Goal: Understand process/instructions: Learn how to perform a task or action

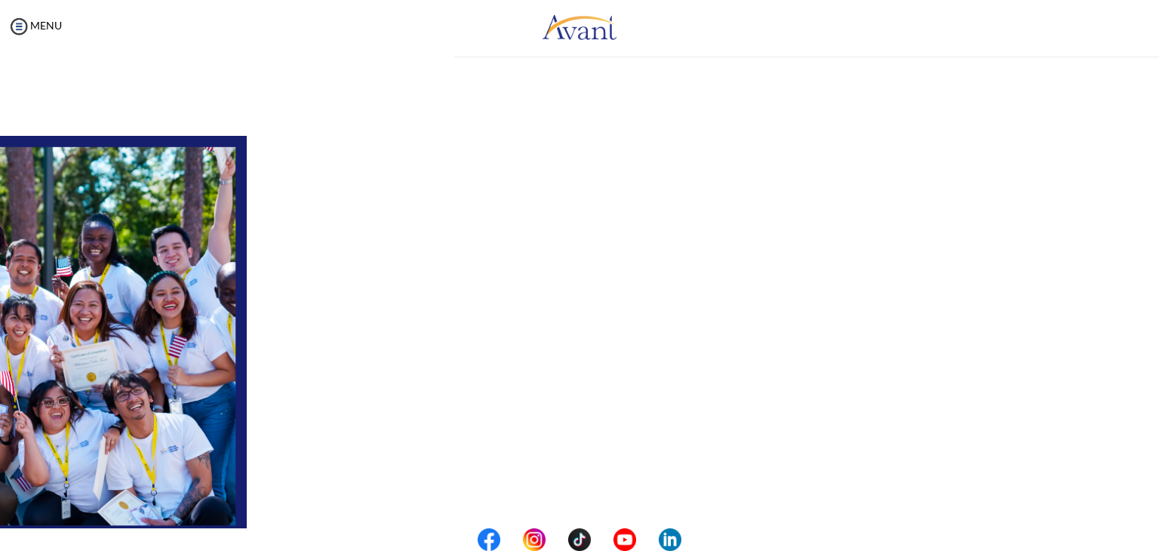
scroll to position [63, 0]
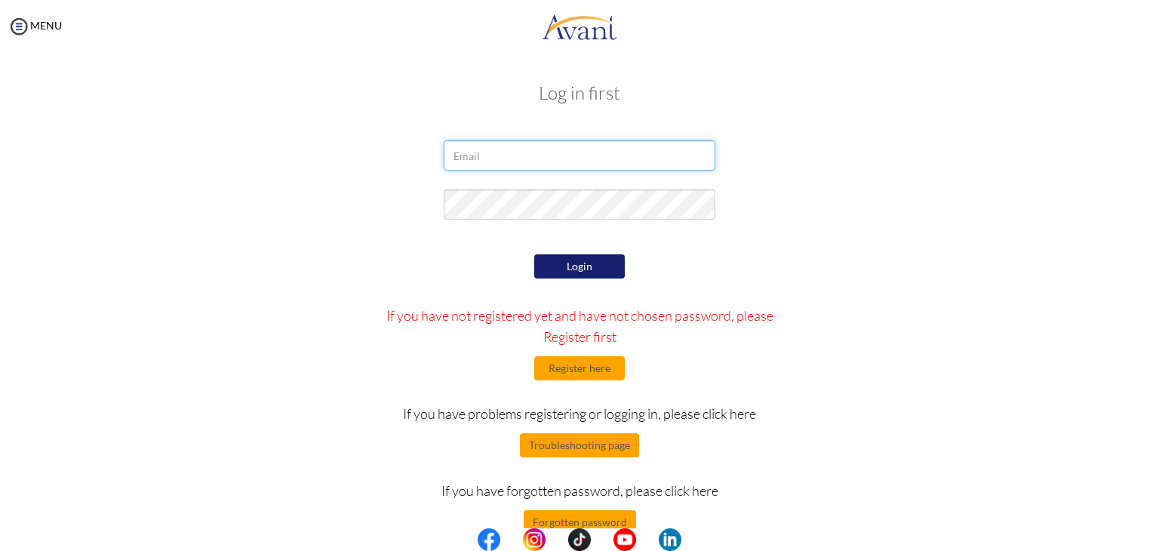
type input "[EMAIL_ADDRESS][DOMAIN_NAME]"
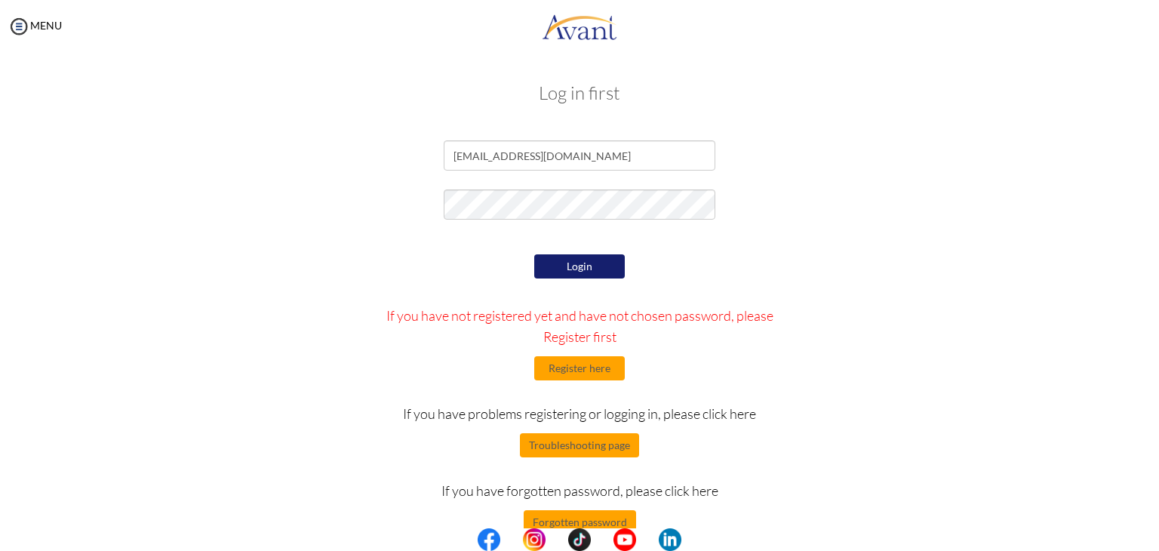
click at [712, 254] on div "Login If you have not registered yet and have not chosen password, please Regis…" at bounding box center [579, 392] width 441 height 284
click at [572, 266] on button "Login" at bounding box center [579, 266] width 91 height 24
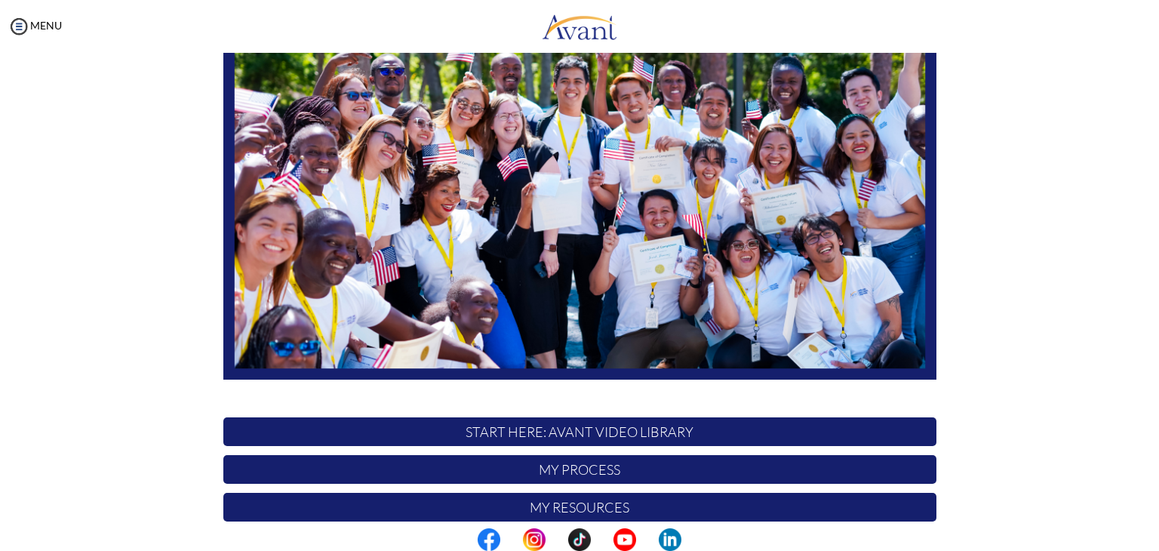
scroll to position [287, 0]
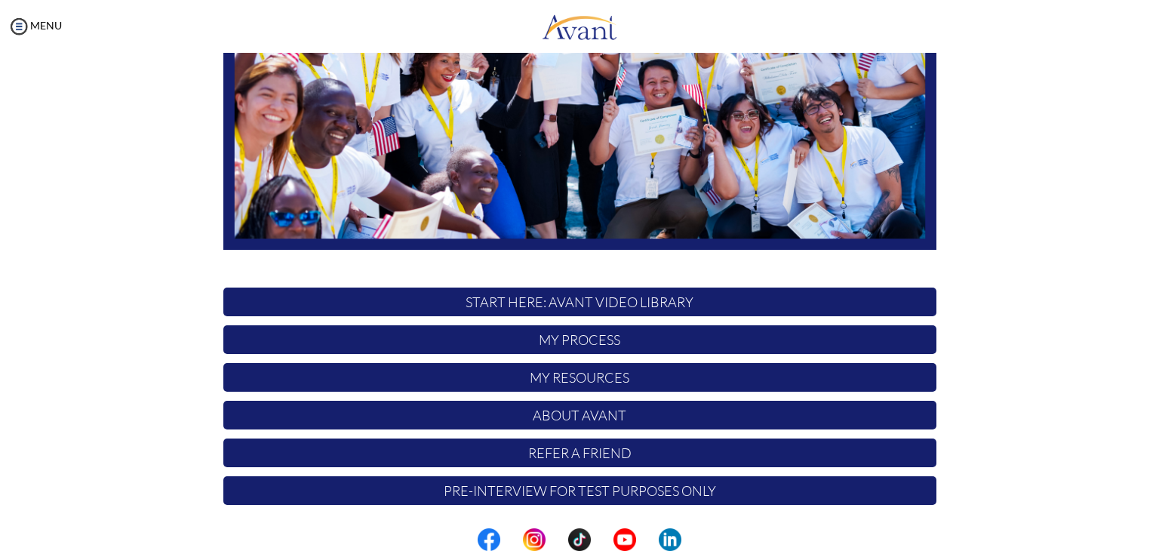
click at [596, 304] on p "START HERE: Avant Video Library" at bounding box center [579, 301] width 713 height 29
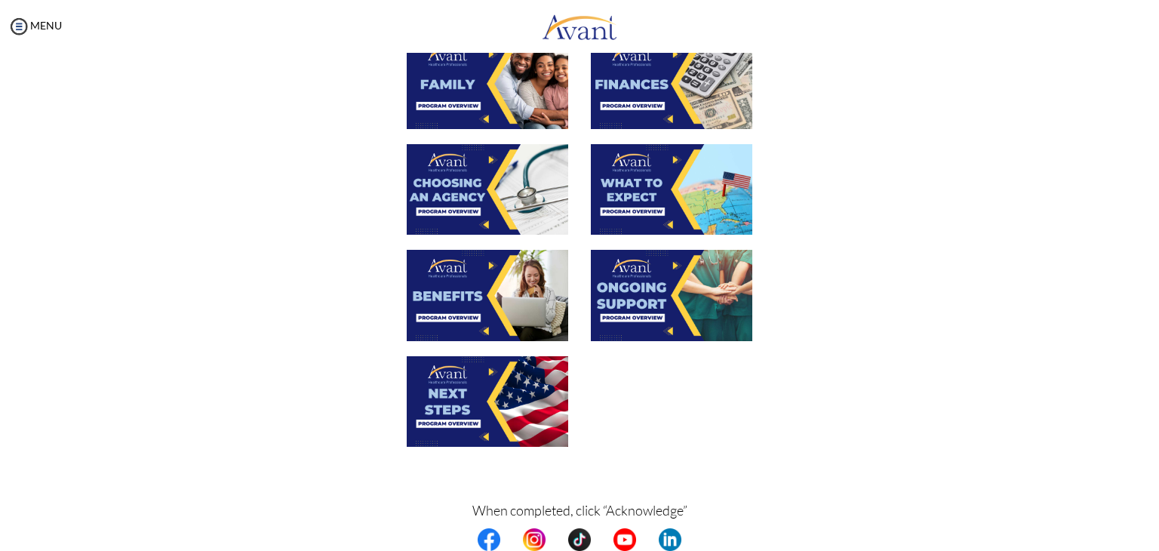
scroll to position [486, 0]
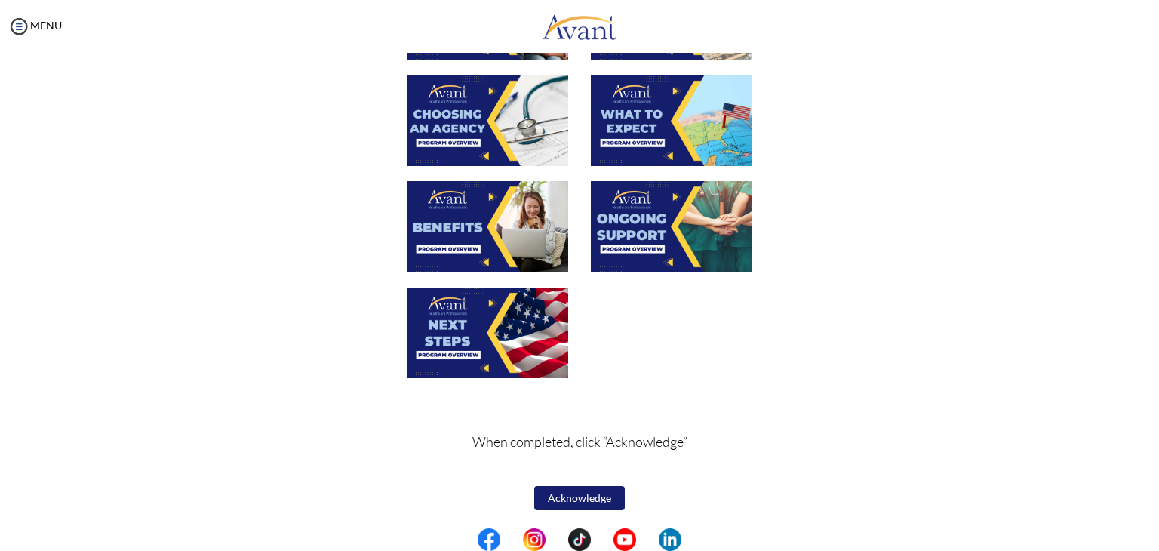
click at [579, 493] on button "Acknowledge" at bounding box center [579, 498] width 91 height 24
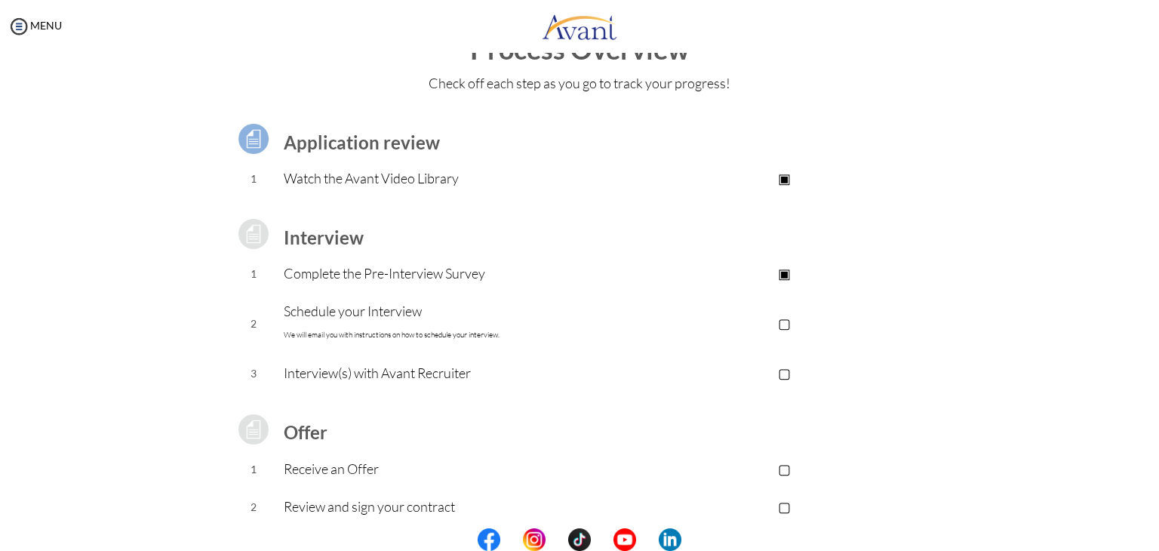
scroll to position [136, 0]
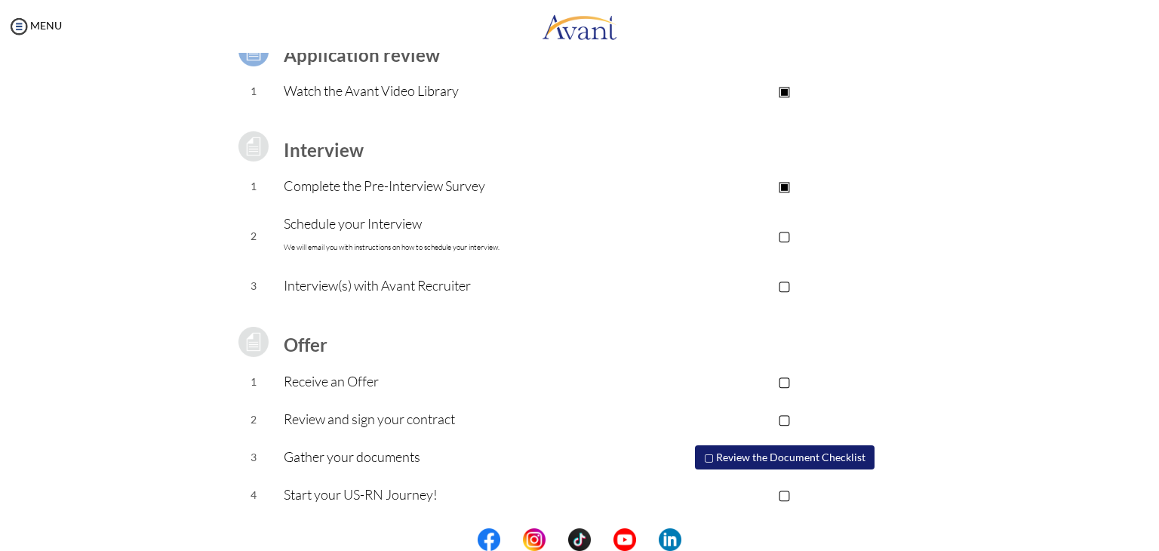
click at [772, 241] on p "▢" at bounding box center [784, 235] width 302 height 21
click at [786, 282] on p "▢" at bounding box center [784, 285] width 302 height 21
click at [707, 461] on button "▢ Review the Document Checklist" at bounding box center [785, 457] width 180 height 24
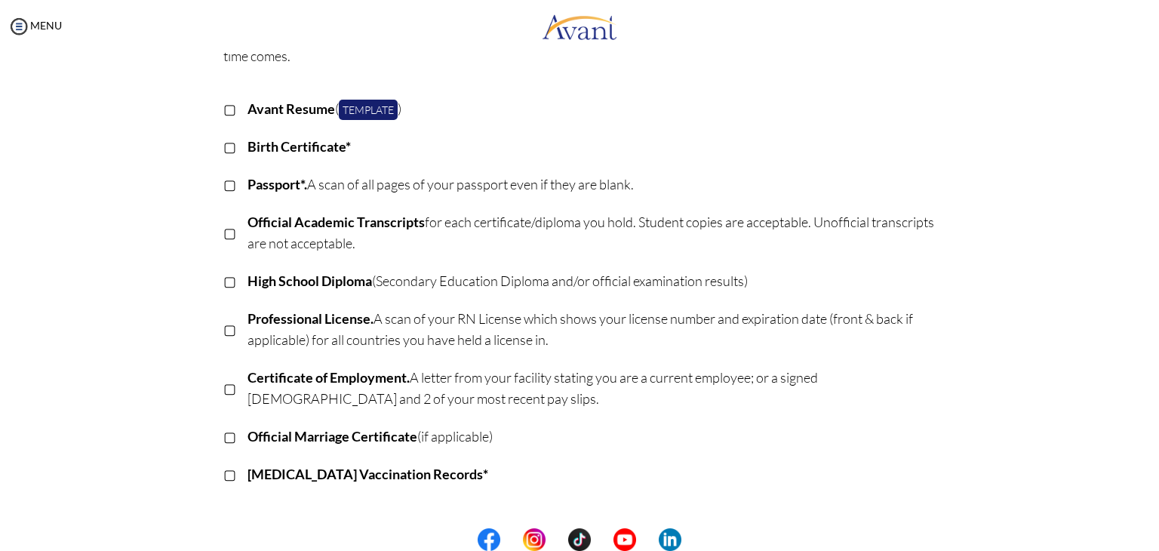
scroll to position [0, 0]
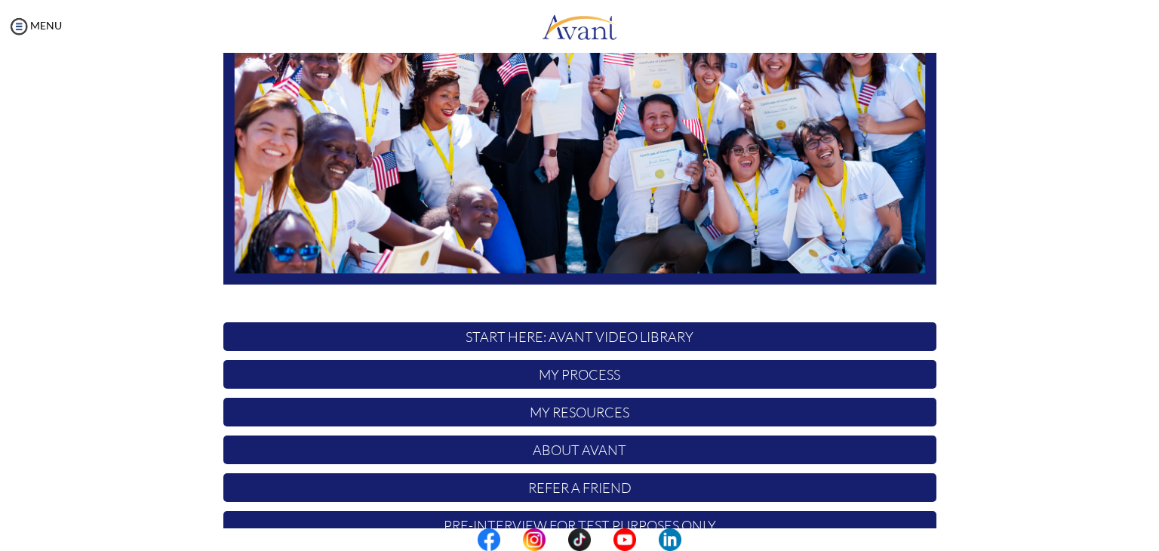
scroll to position [287, 0]
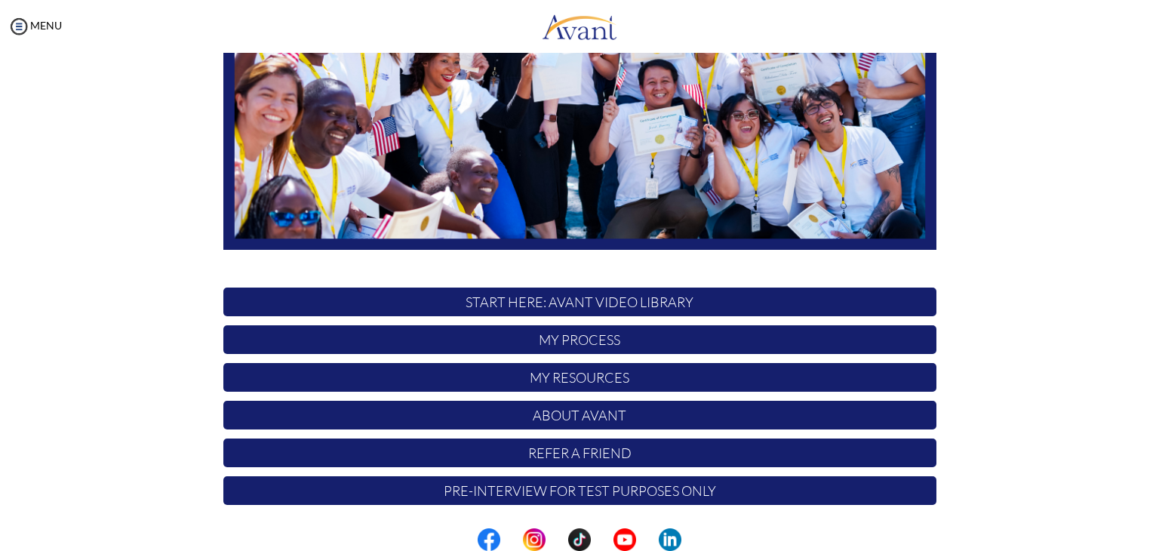
click at [520, 498] on p "Pre-Interview for test purposes only" at bounding box center [579, 490] width 713 height 29
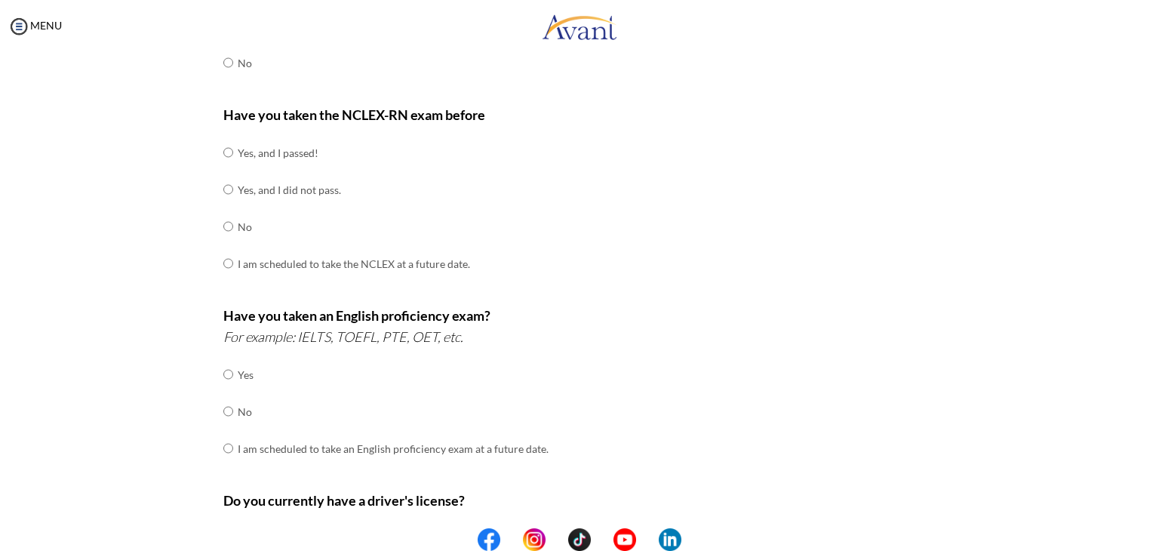
scroll to position [413, 0]
